Goal: Information Seeking & Learning: Learn about a topic

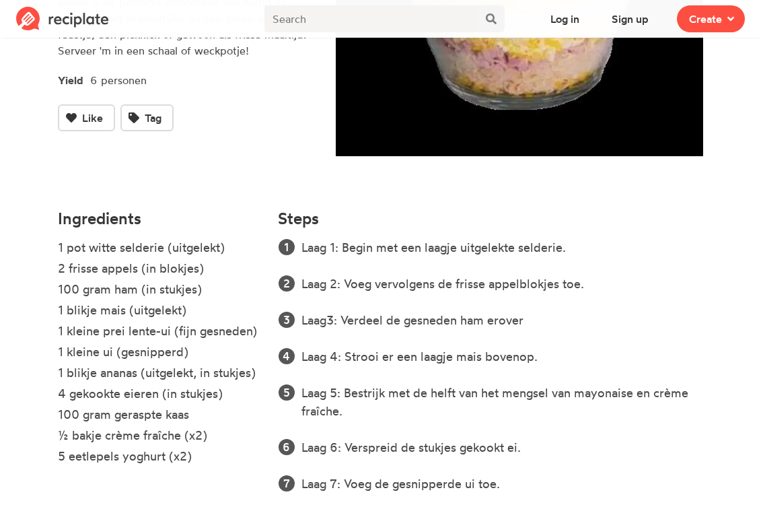
scroll to position [269, 0]
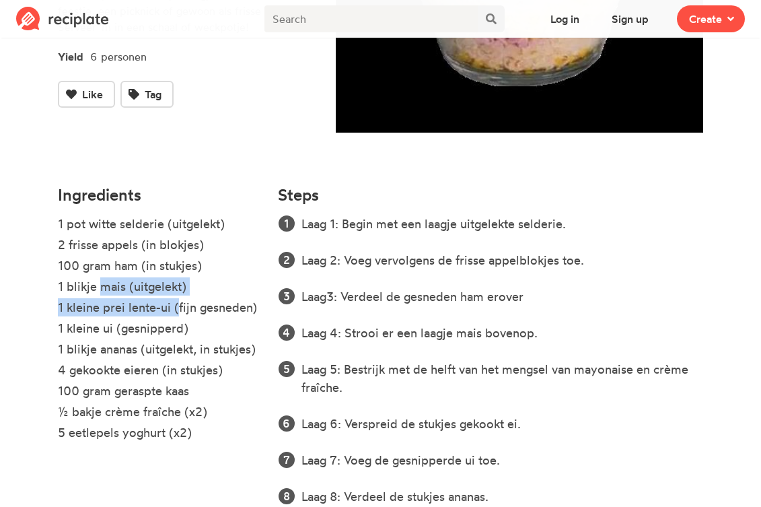
drag, startPoint x: 98, startPoint y: 286, endPoint x: 175, endPoint y: 313, distance: 81.9
click at [175, 313] on ul "1 pot witte selderie (uitgelekt) 2 frisse appels (in blokjes) 100 gram ham (in …" at bounding box center [160, 334] width 205 height 239
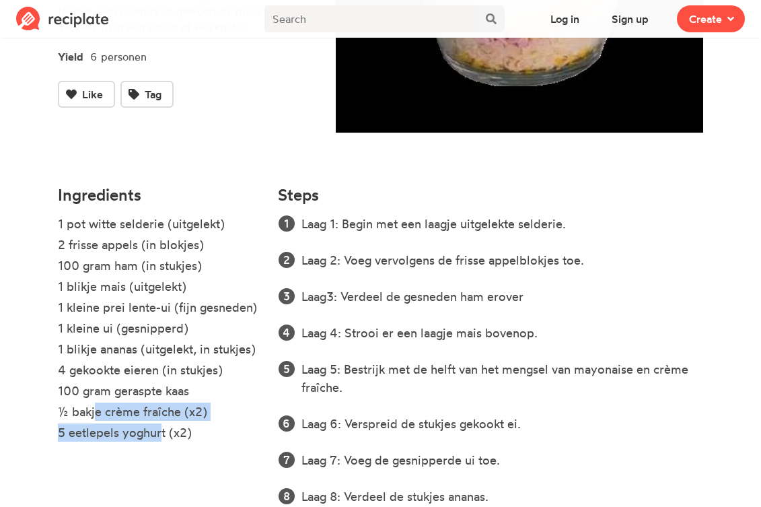
drag, startPoint x: 158, startPoint y: 434, endPoint x: 91, endPoint y: 416, distance: 69.7
click at [91, 416] on ul "1 pot witte selderie (uitgelekt) 2 frisse appels (in blokjes) 100 gram ham (in …" at bounding box center [160, 334] width 205 height 239
click at [118, 420] on li "½ bakje crème fraîche (x2)" at bounding box center [160, 412] width 205 height 21
click at [124, 441] on li "5 eetlepels yoghurt (x2)" at bounding box center [160, 433] width 205 height 21
drag, startPoint x: 151, startPoint y: 441, endPoint x: 133, endPoint y: 416, distance: 30.8
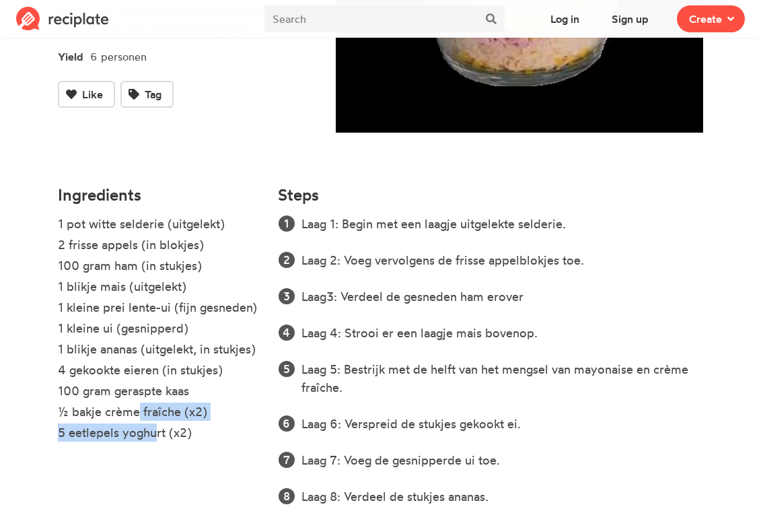
click at [133, 416] on ul "1 pot witte selderie (uitgelekt) 2 frisse appels (in blokjes) 100 gram ham (in …" at bounding box center [160, 334] width 205 height 239
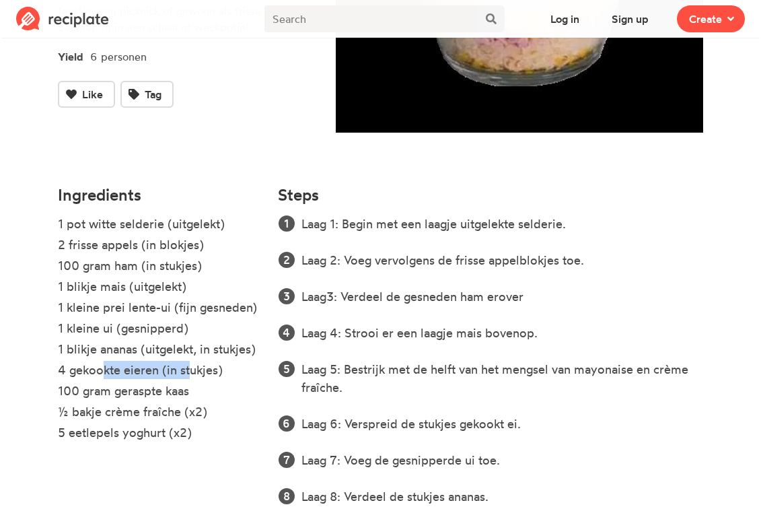
drag, startPoint x: 96, startPoint y: 370, endPoint x: 184, endPoint y: 379, distance: 89.2
click at [184, 379] on li "4 gekookte eieren (in stukjes)" at bounding box center [160, 371] width 205 height 21
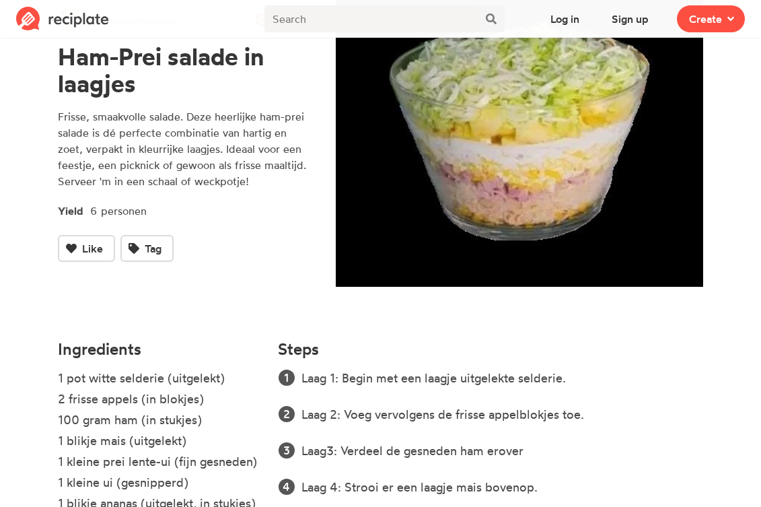
scroll to position [0, 0]
